Goal: Task Accomplishment & Management: Use online tool/utility

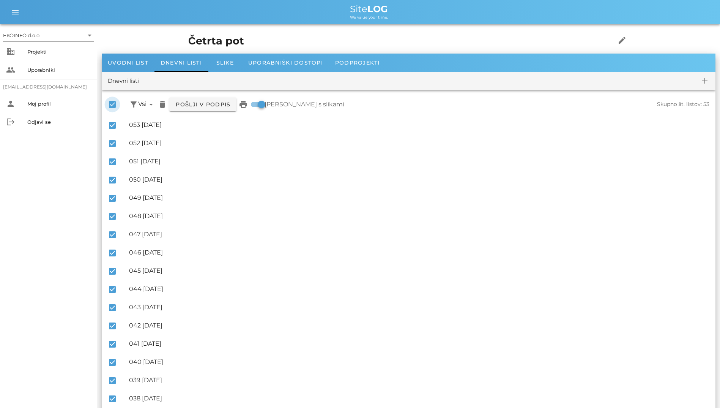
click at [109, 103] on div at bounding box center [112, 104] width 13 height 13
checkbox input "false"
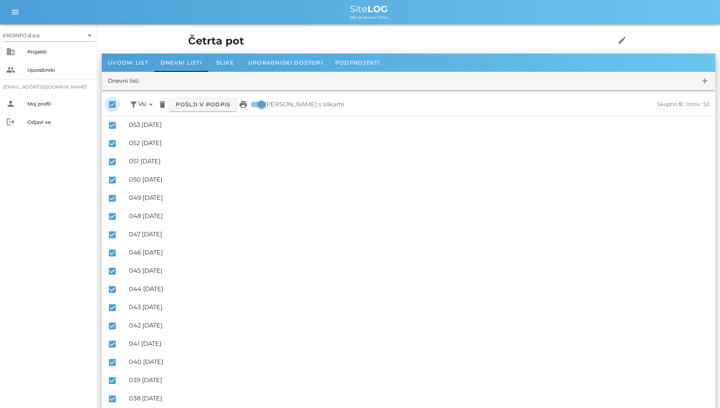
checkbox input "false"
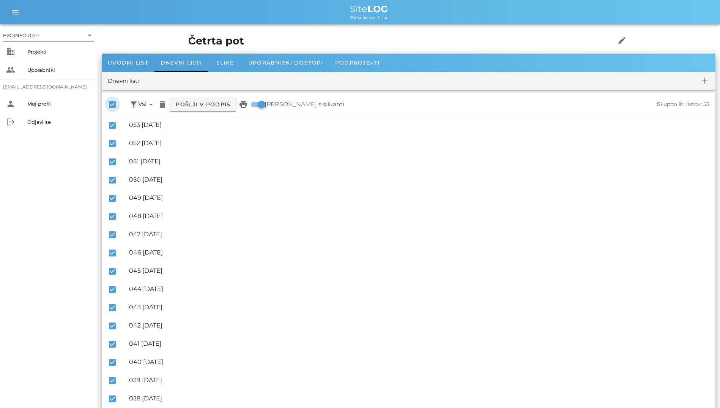
checkbox input "false"
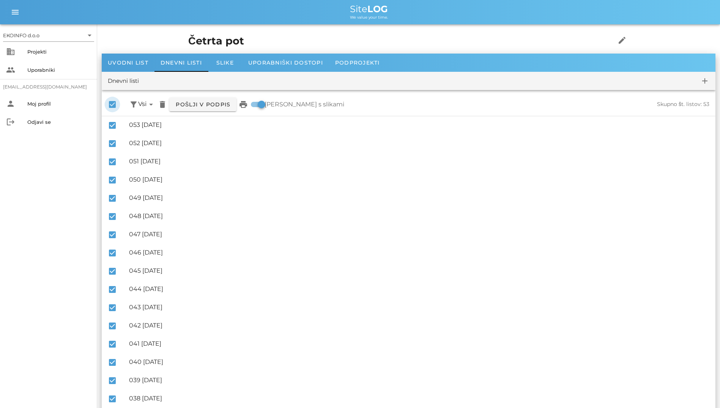
checkbox input "false"
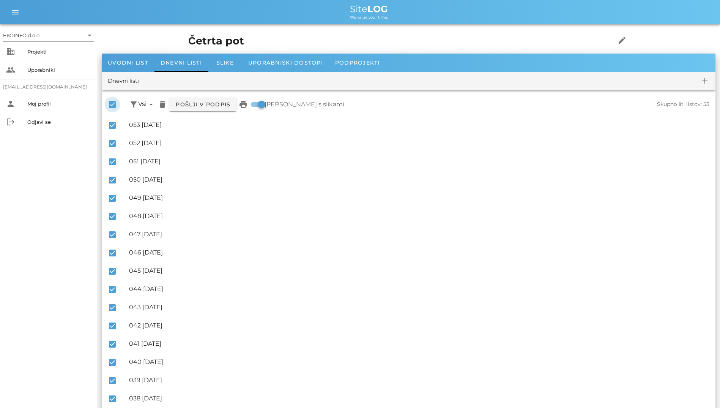
checkbox input "false"
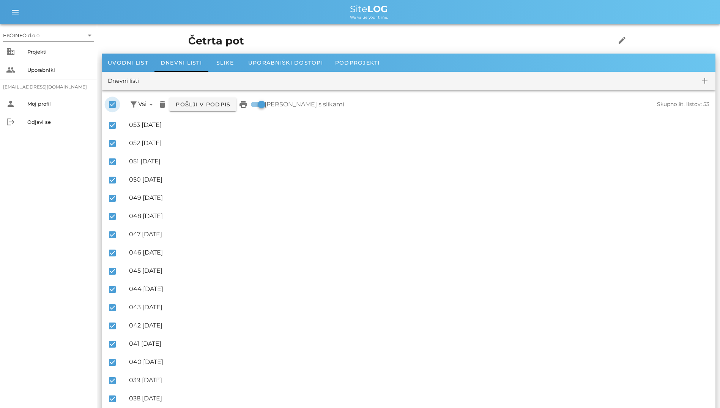
checkbox input "false"
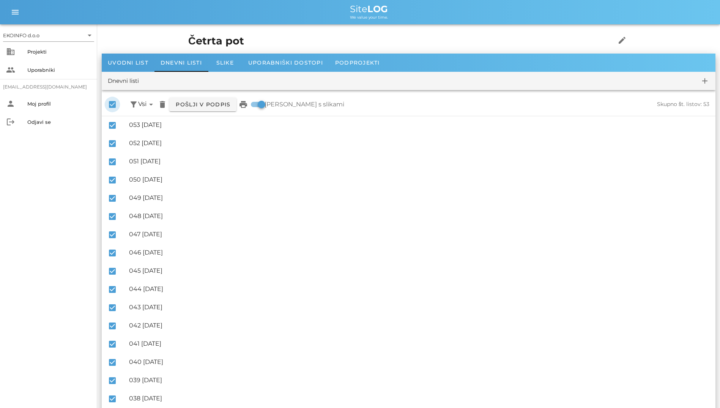
checkbox input "false"
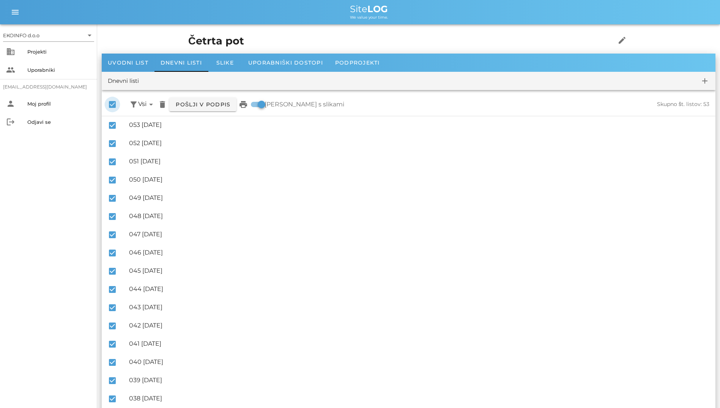
checkbox input "false"
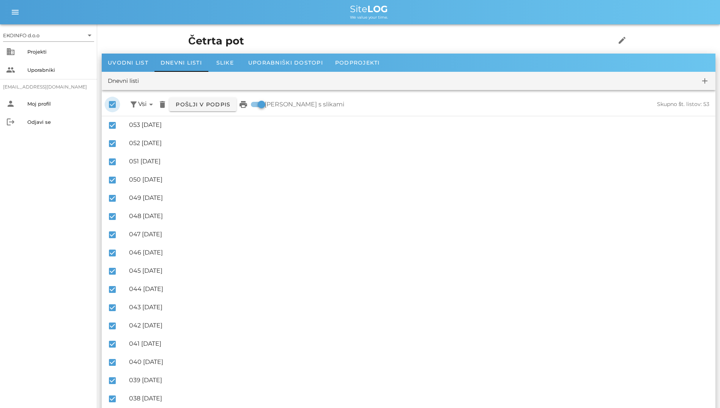
checkbox input "false"
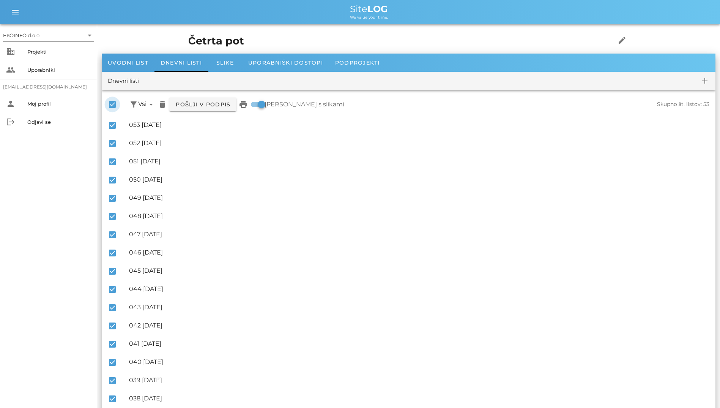
checkbox input "false"
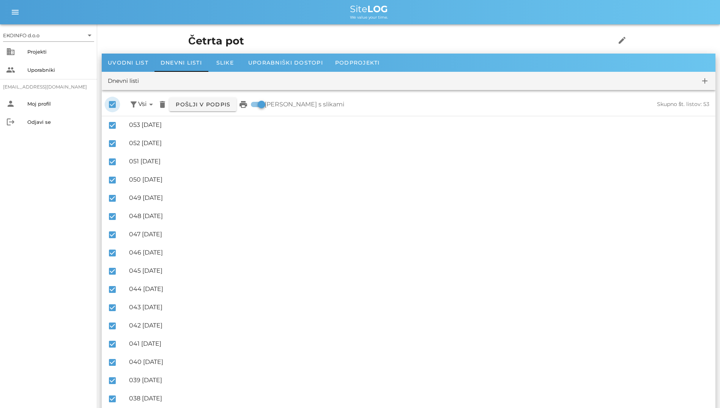
checkbox input "false"
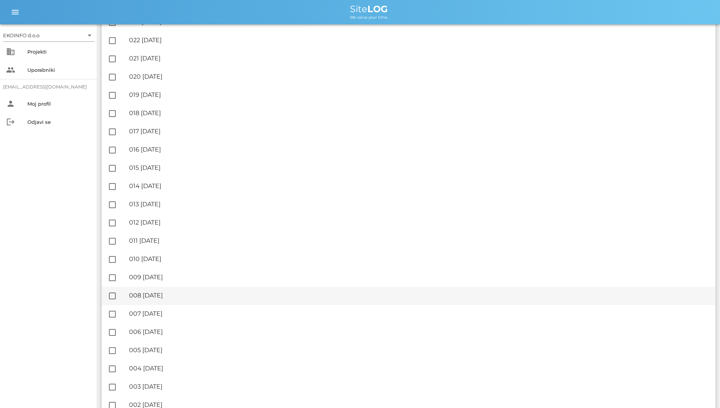
scroll to position [677, 0]
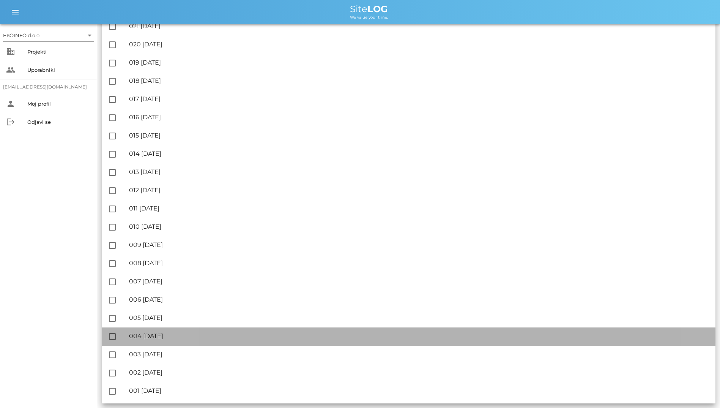
click at [183, 332] on div "🔏 004 [DATE]" at bounding box center [419, 335] width 580 height 7
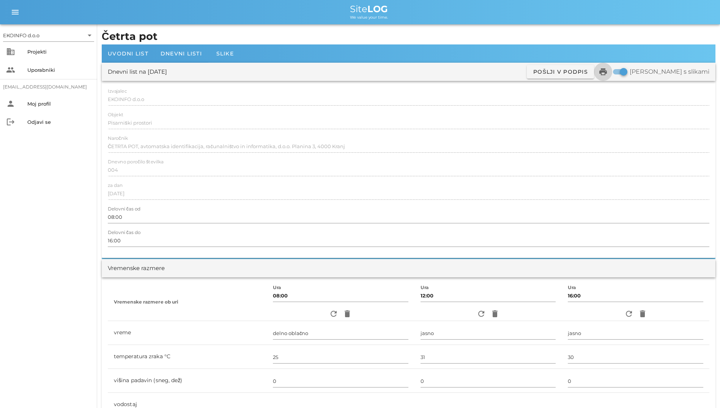
click at [608, 71] on icon "print" at bounding box center [603, 71] width 9 height 9
click at [179, 58] on div "Dnevni listi" at bounding box center [181, 53] width 54 height 18
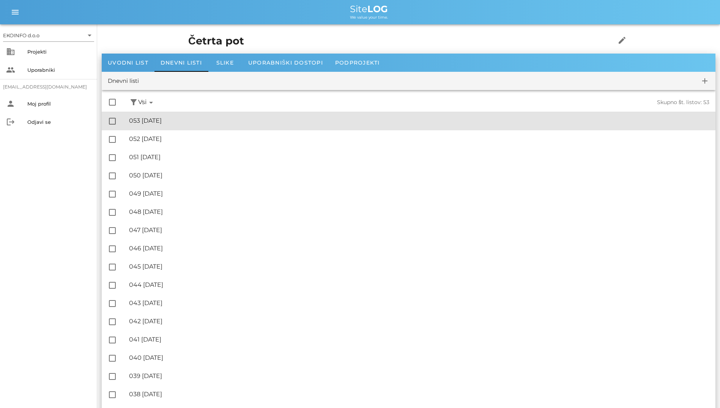
click at [147, 117] on div "🔏 053 [DATE]" at bounding box center [419, 120] width 580 height 7
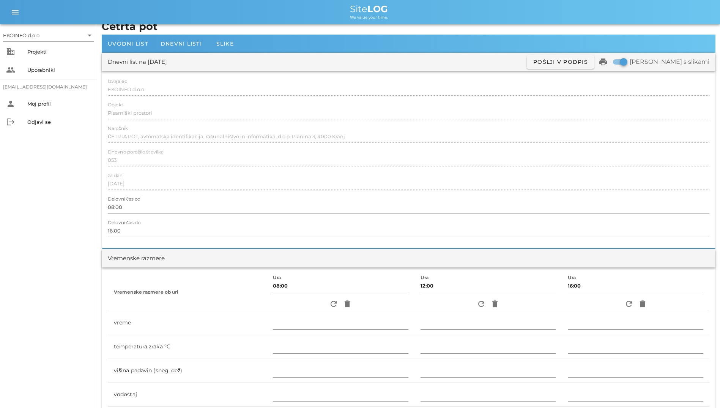
scroll to position [114, 0]
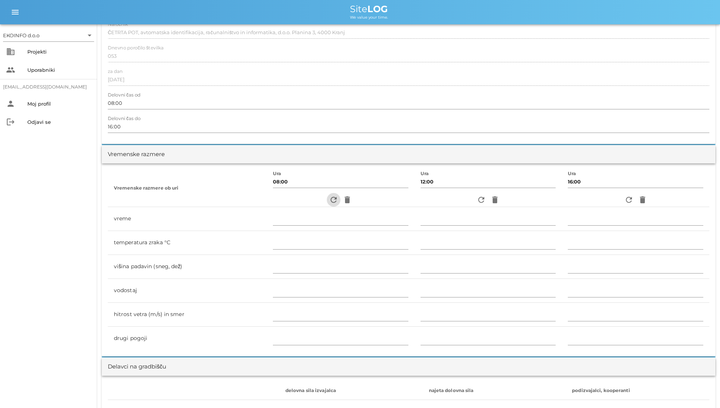
click at [327, 197] on span "refresh" at bounding box center [334, 199] width 14 height 9
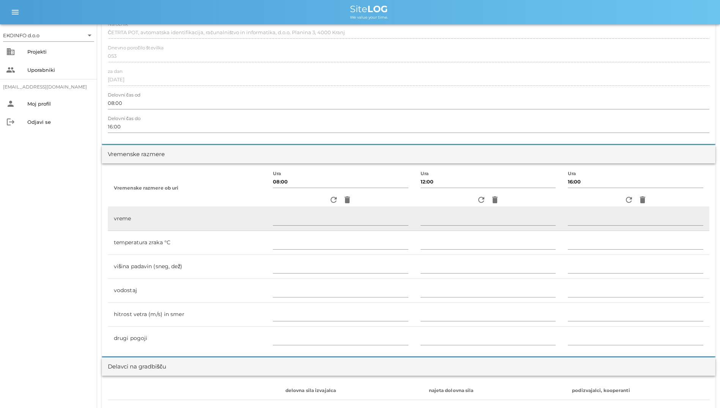
type input "delno oblačno"
type input "20"
type input "0"
type input "0.28 m/s [PERSON_NAME]"
